Goal: Task Accomplishment & Management: Manage account settings

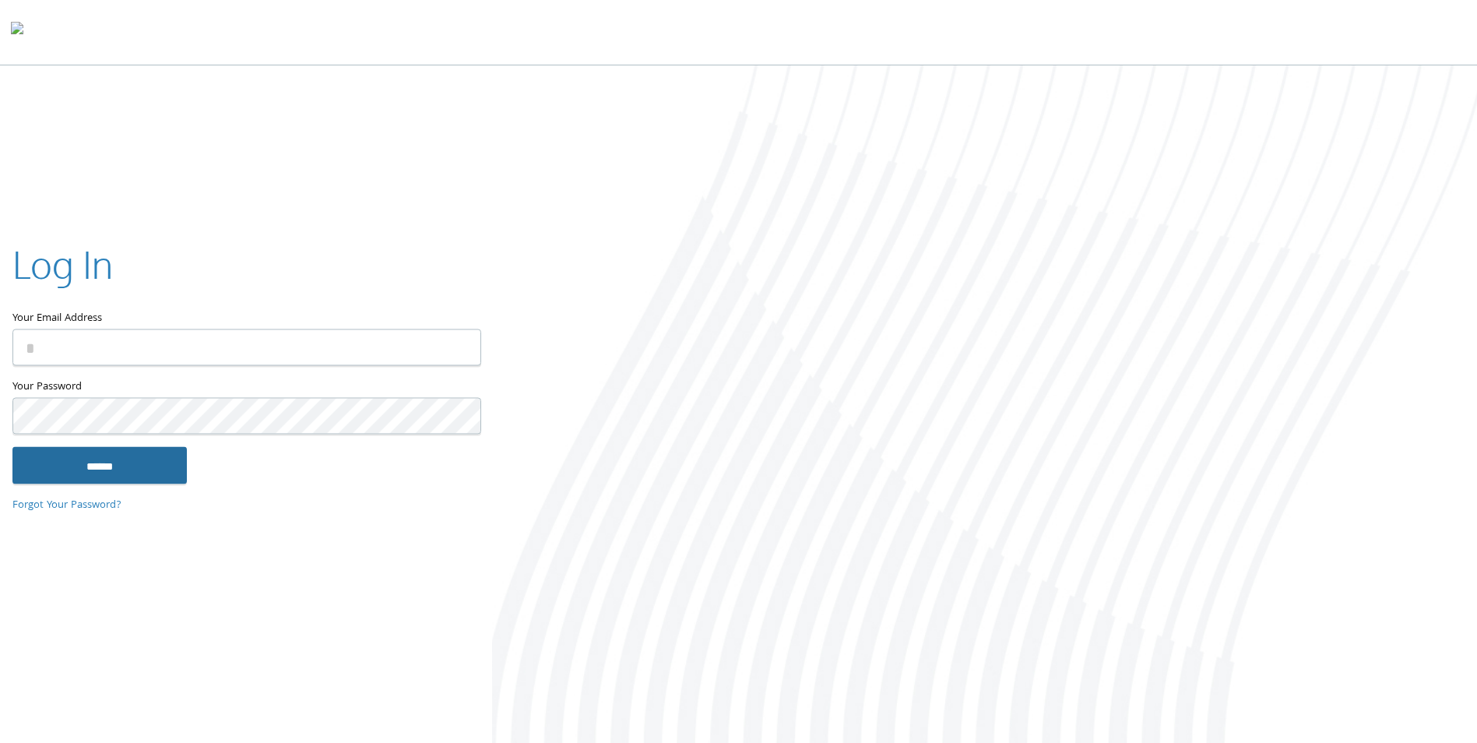
type input "**********"
click at [149, 461] on input "******" at bounding box center [99, 465] width 174 height 37
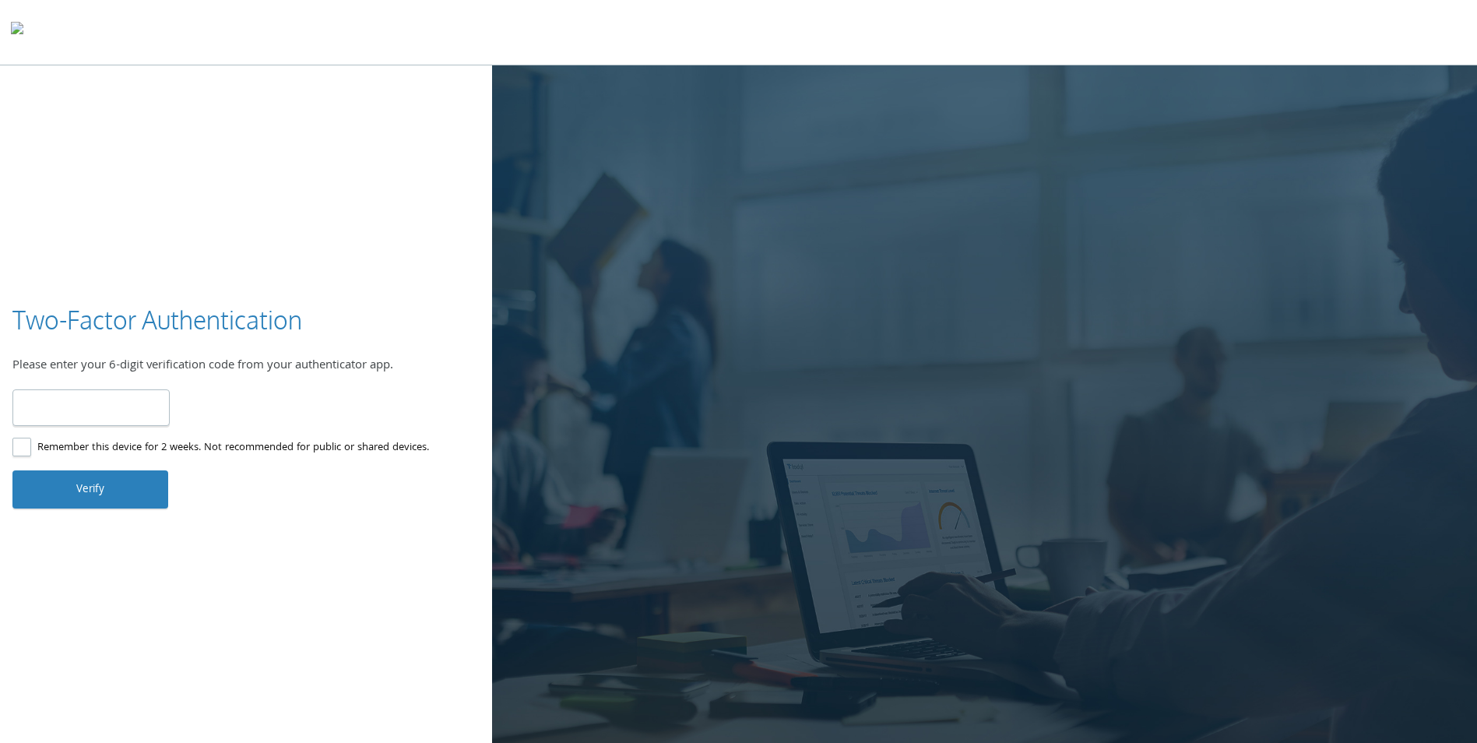
click at [123, 417] on input "number" at bounding box center [90, 407] width 157 height 37
type input "******"
